Goal: Information Seeking & Learning: Find specific fact

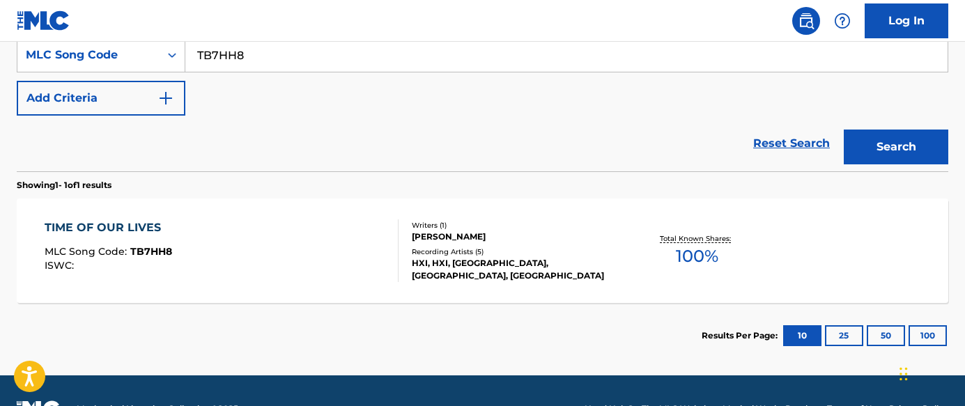
click at [237, 50] on input "TB7HH8" at bounding box center [566, 54] width 762 height 33
click at [238, 50] on input "TB7HH8" at bounding box center [566, 54] width 762 height 33
paste input "P89097"
type input "P89097"
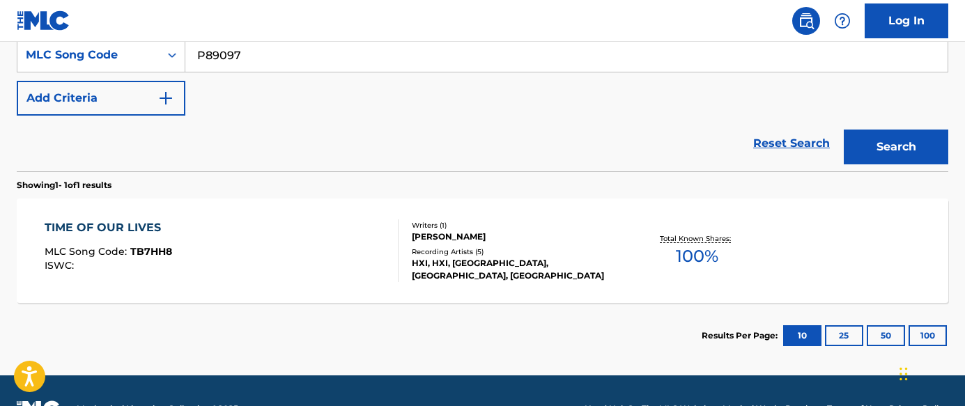
click at [895, 150] on button "Search" at bounding box center [895, 147] width 104 height 35
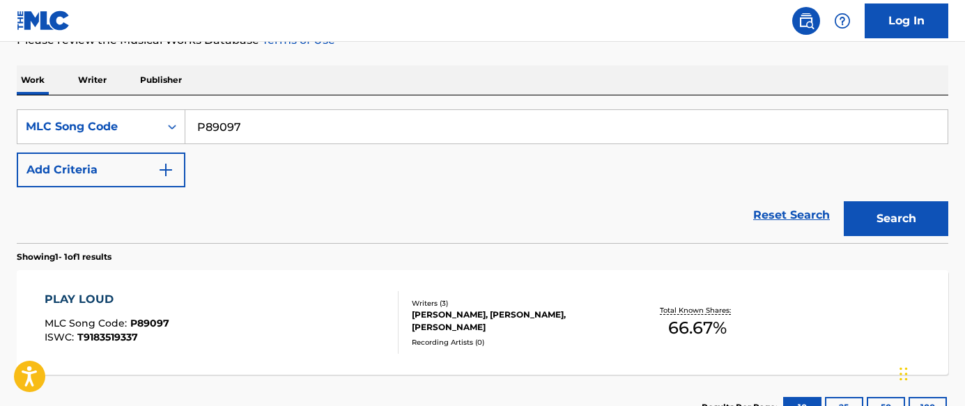
scroll to position [272, 0]
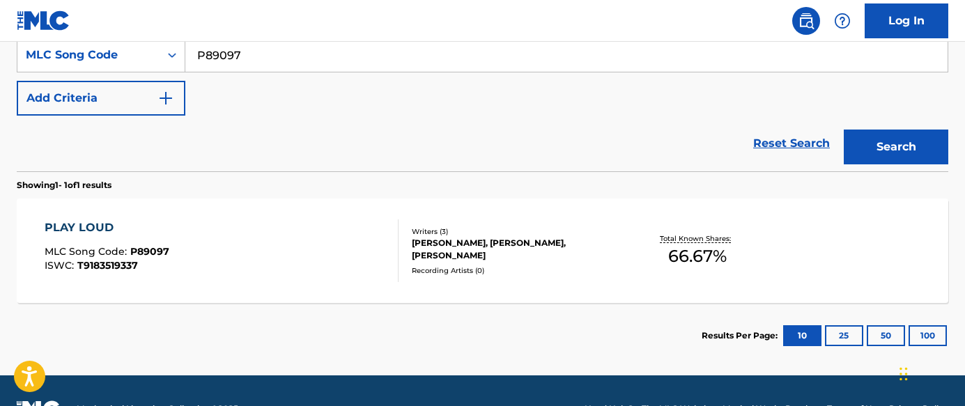
click at [283, 263] on div "PLAY LOUD MLC Song Code : P89097 ISWC : T9183519337" at bounding box center [222, 250] width 354 height 63
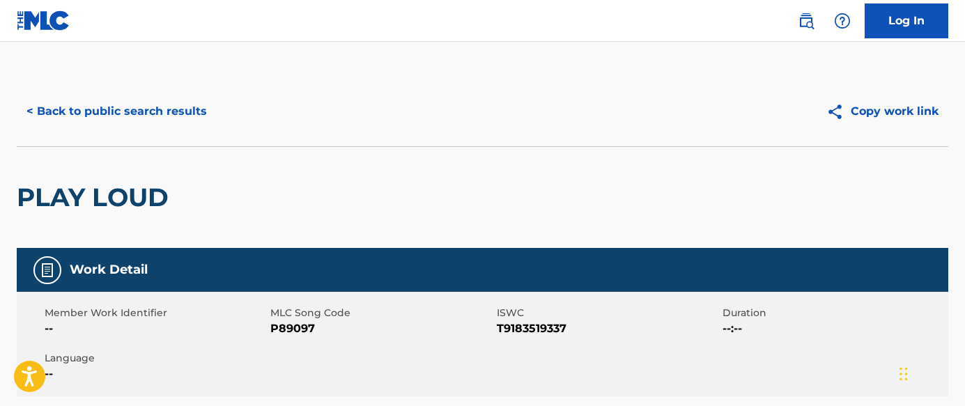
click at [160, 104] on button "< Back to public search results" at bounding box center [117, 111] width 200 height 35
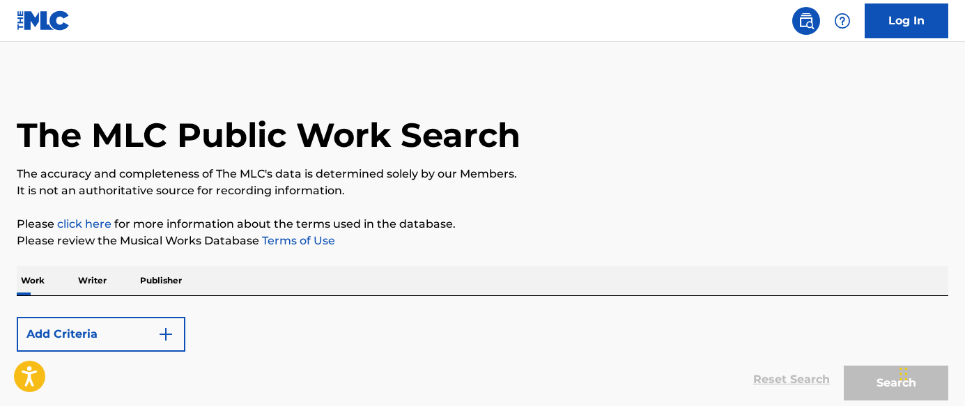
scroll to position [272, 0]
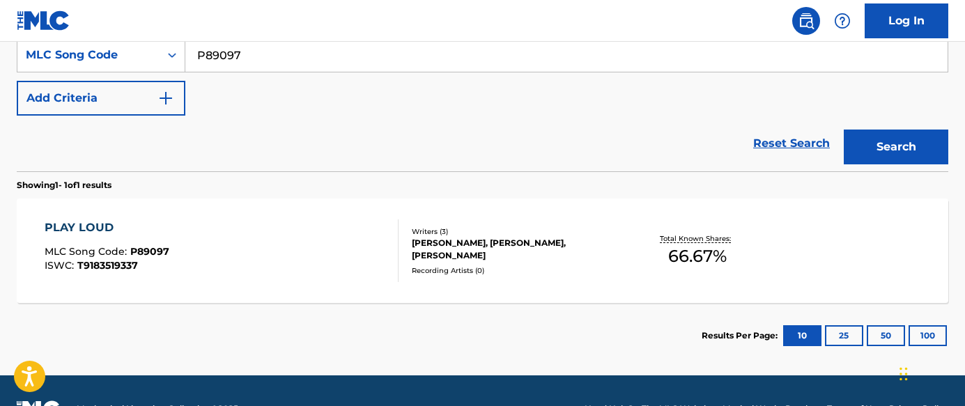
click at [368, 52] on input "P89097" at bounding box center [566, 54] width 762 height 33
paste input "[PERSON_NAME] Representative, Rights Management [EMAIL_ADDRESS][DOMAIN_NAME] [S…"
type input "[PERSON_NAME] Representative, Rights Management [EMAIL_ADDRESS][DOMAIN_NAME] [S…"
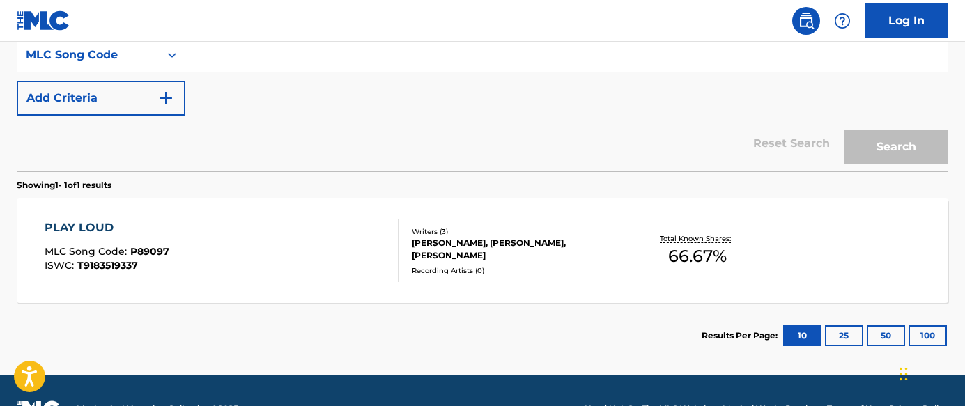
paste input "TD2CWO"
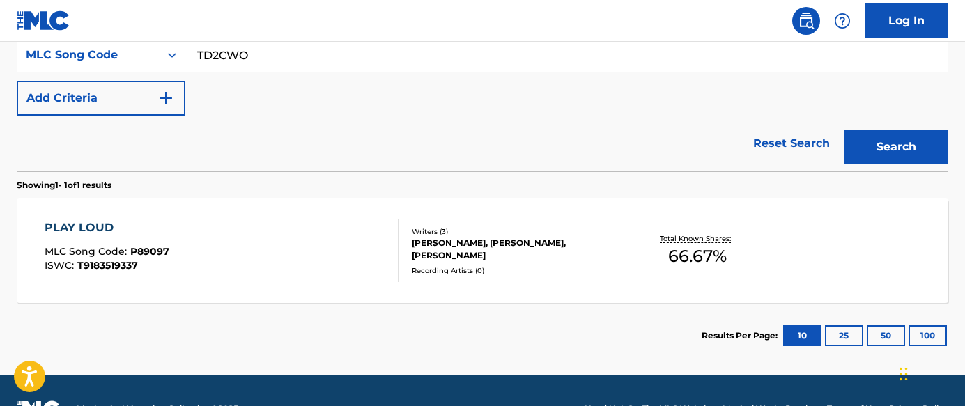
type input "TD2CWO"
click at [890, 153] on button "Search" at bounding box center [895, 147] width 104 height 35
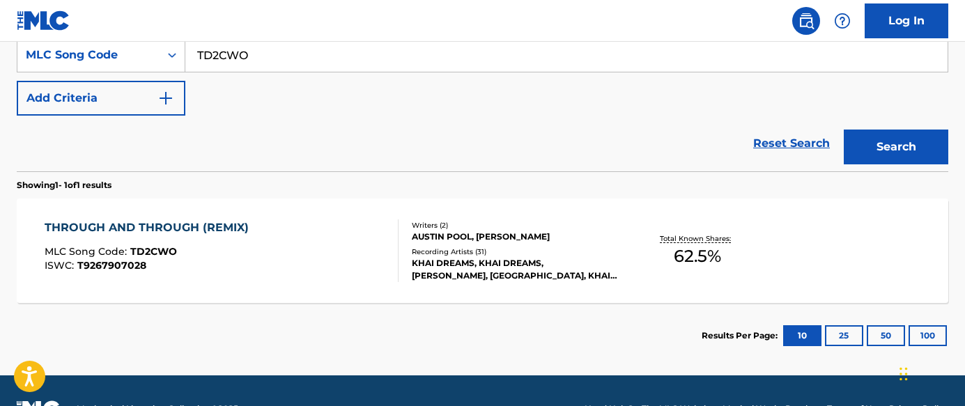
click at [288, 285] on div "THROUGH AND THROUGH (REMIX) MLC Song Code : TD2CWO ISWC : T9267907028 Writers (…" at bounding box center [482, 251] width 931 height 104
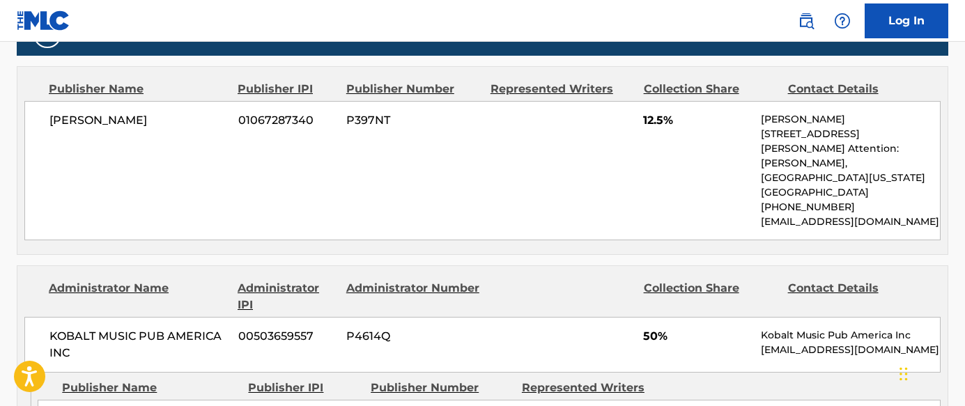
scroll to position [629, 0]
